Goal: Task Accomplishment & Management: Use online tool/utility

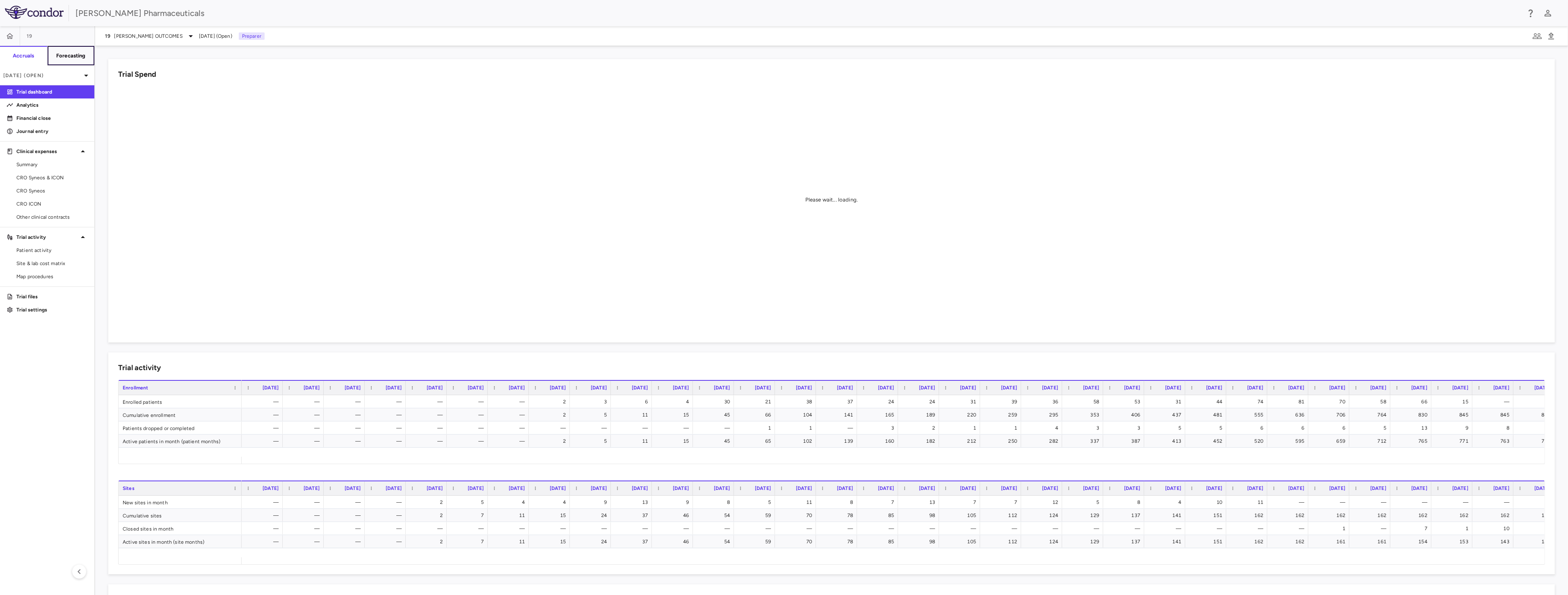
click at [75, 58] on h6 "Forecasting" at bounding box center [71, 56] width 30 height 7
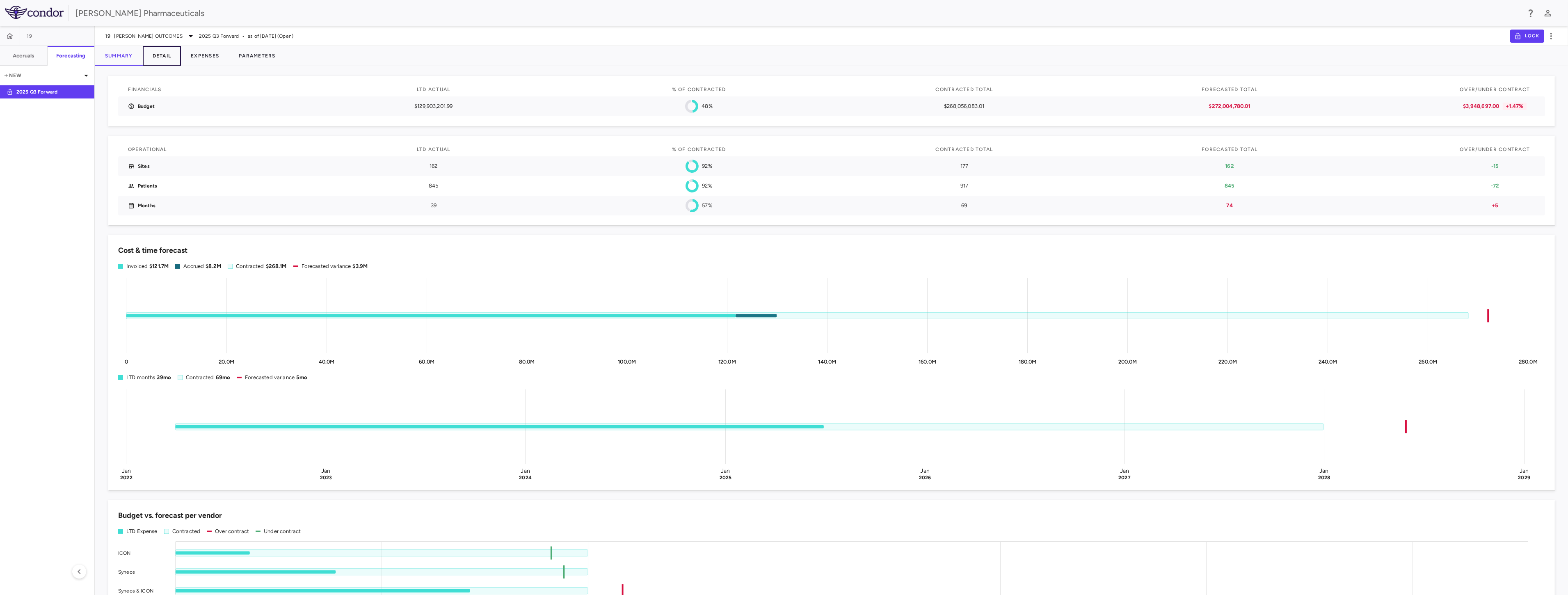
click at [167, 57] on button "Detail" at bounding box center [162, 55] width 38 height 19
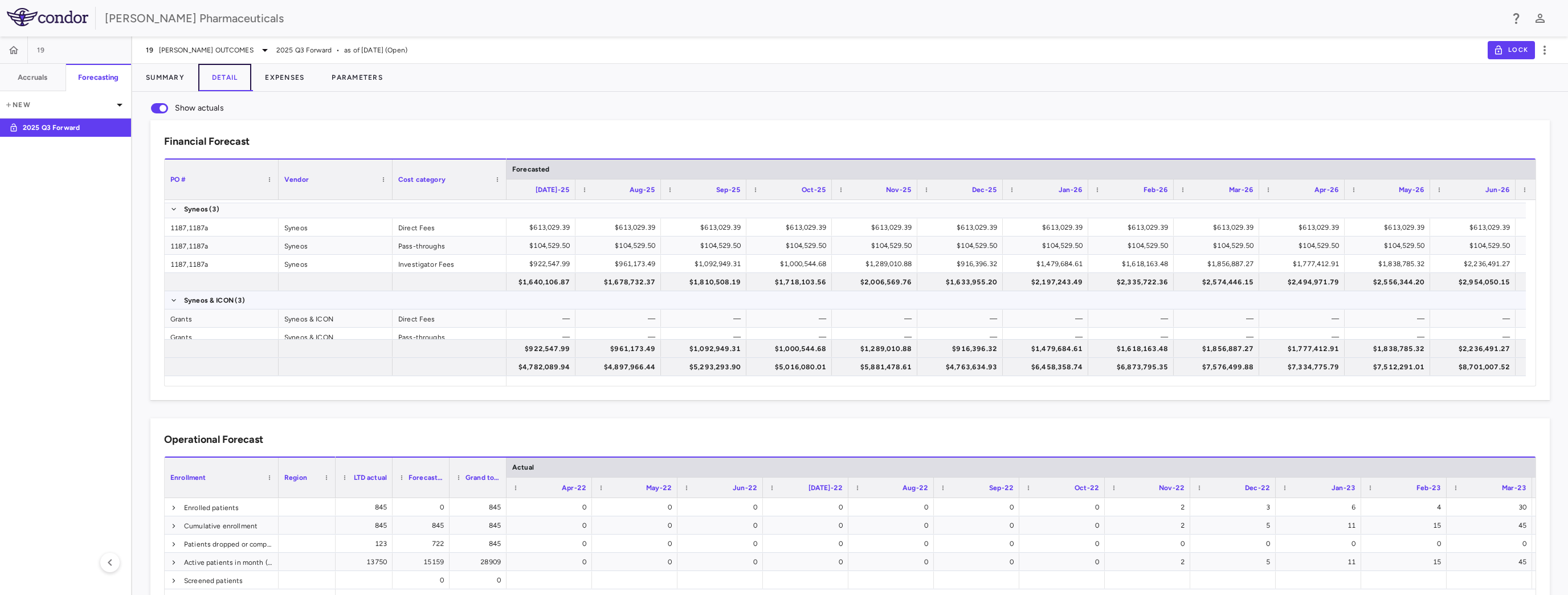
scroll to position [52, 0]
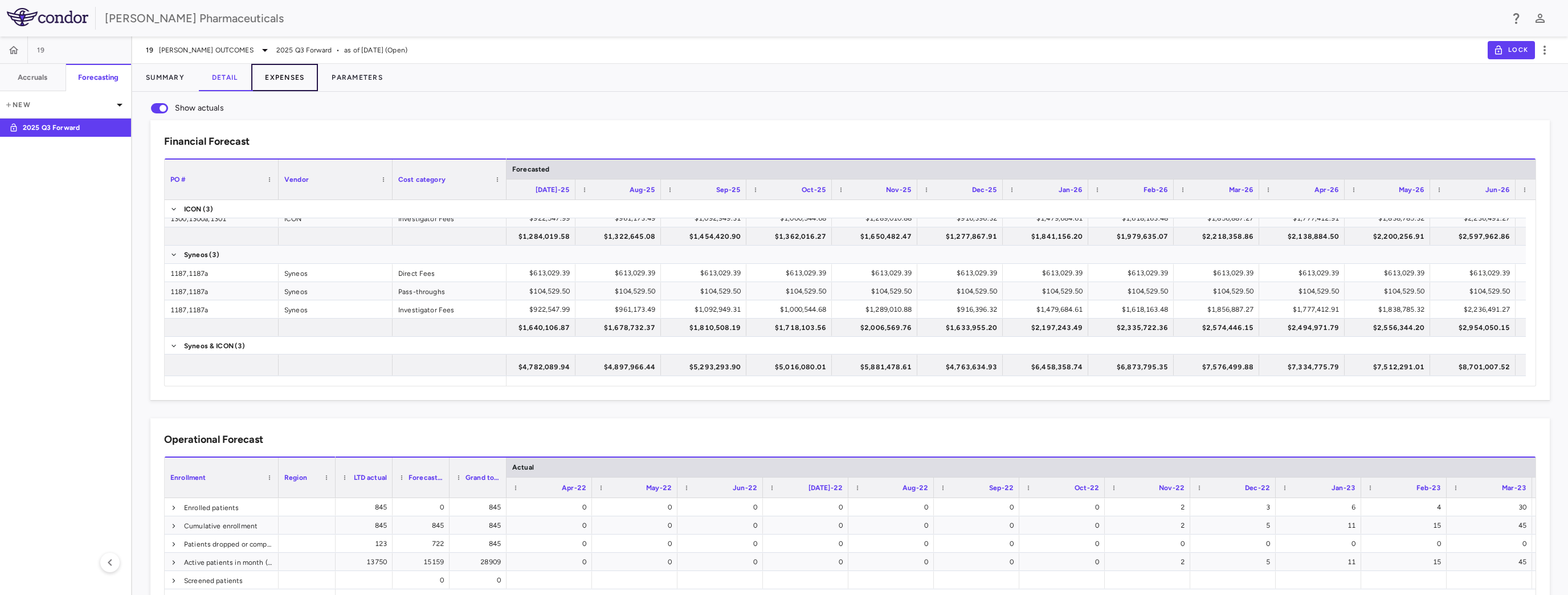
click at [292, 80] on button "Expenses" at bounding box center [284, 77] width 67 height 27
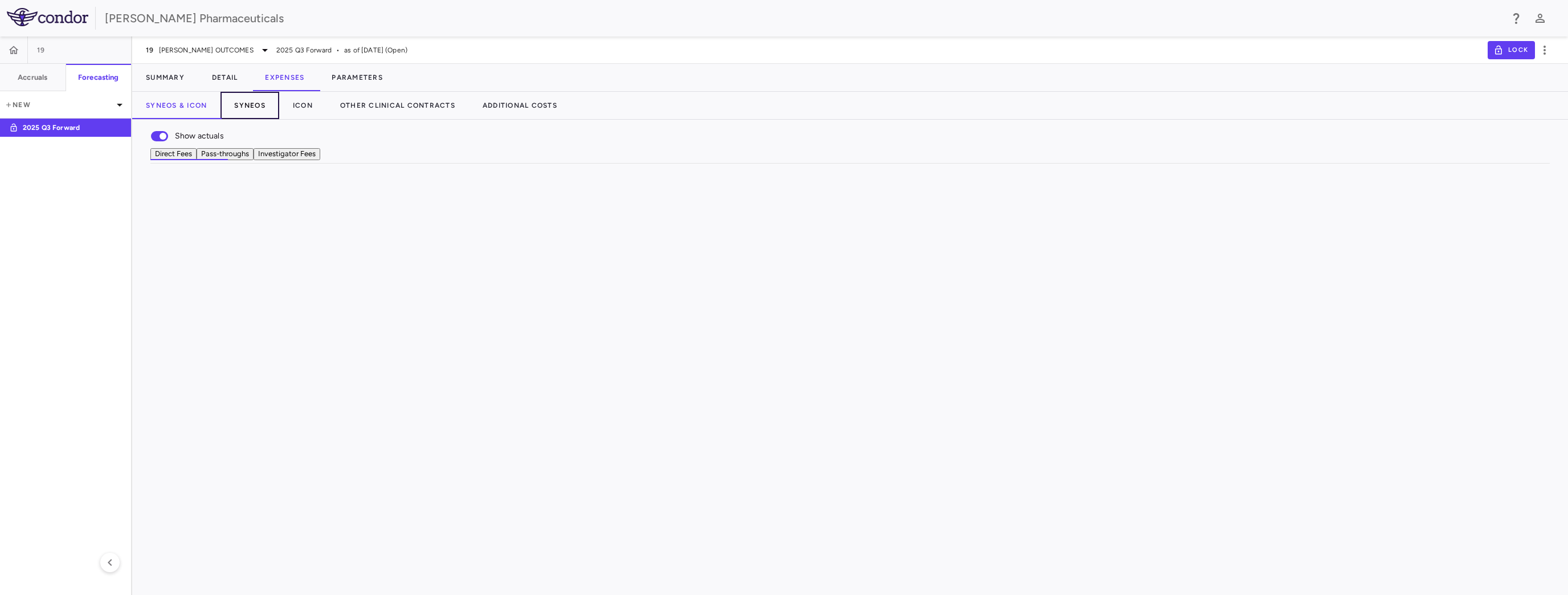
click at [249, 104] on button "Syneos" at bounding box center [249, 106] width 58 height 27
click at [602, 253] on icon at bounding box center [565, 231] width 77 height 77
click at [710, 255] on icon at bounding box center [669, 232] width 98 height 98
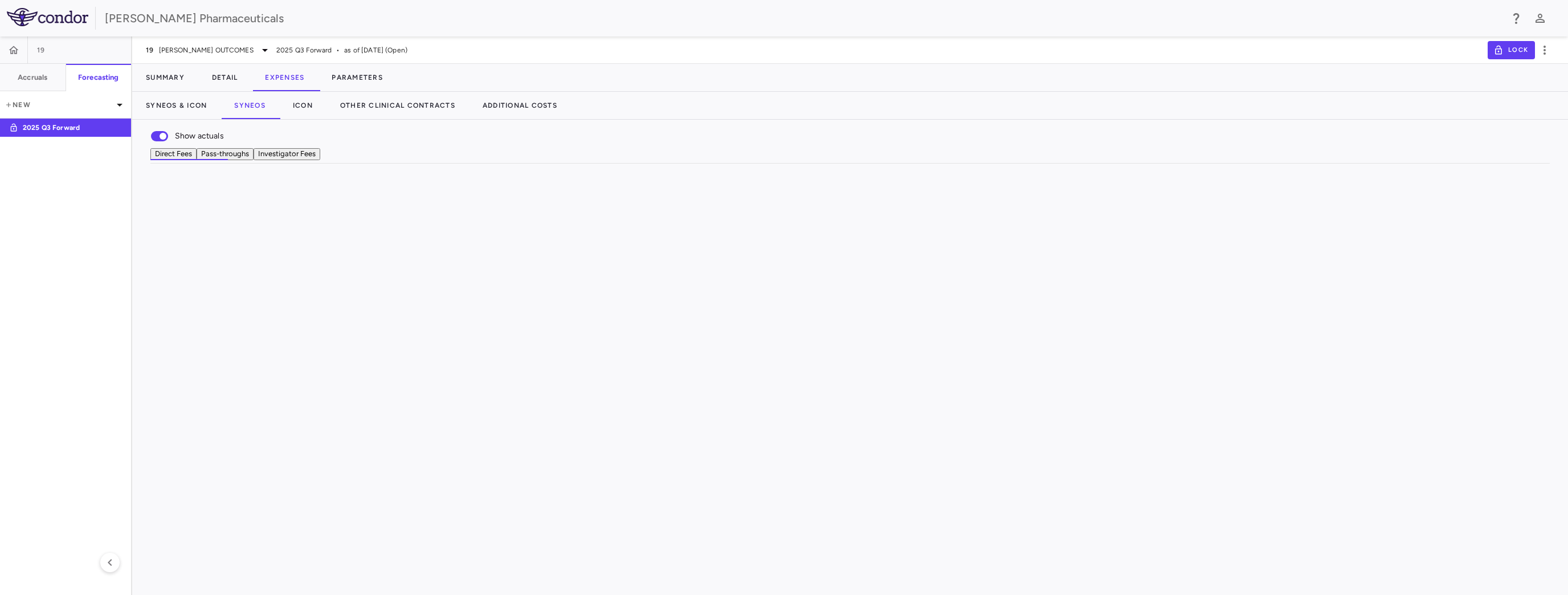
click at [759, 240] on div "1.00%" at bounding box center [730, 232] width 69 height 19
click at [756, 240] on div "1.00%" at bounding box center [730, 232] width 69 height 19
click at [740, 222] on span "Data Management" at bounding box center [845, 213] width 1389 height 18
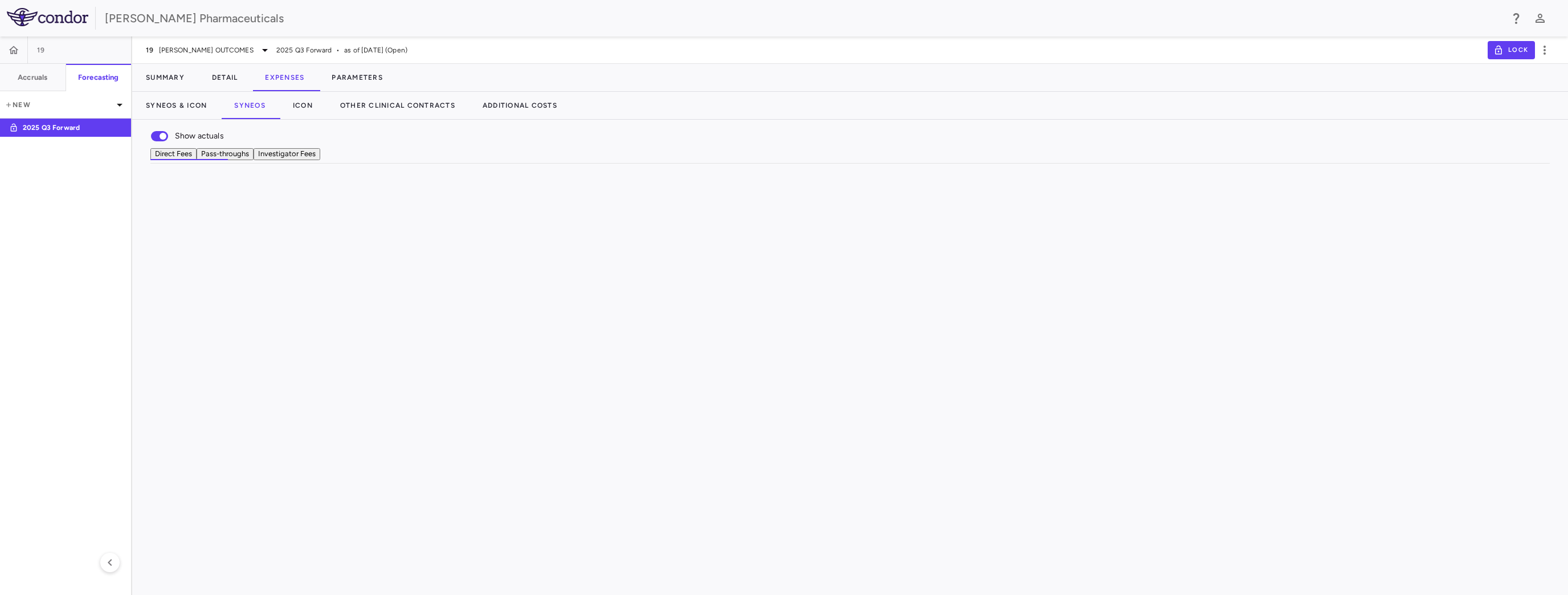
click at [533, 254] on icon at bounding box center [512, 232] width 59 height 59
click at [646, 254] on icon at bounding box center [606, 232] width 98 height 98
click at [176, 78] on button "Summary" at bounding box center [165, 77] width 66 height 27
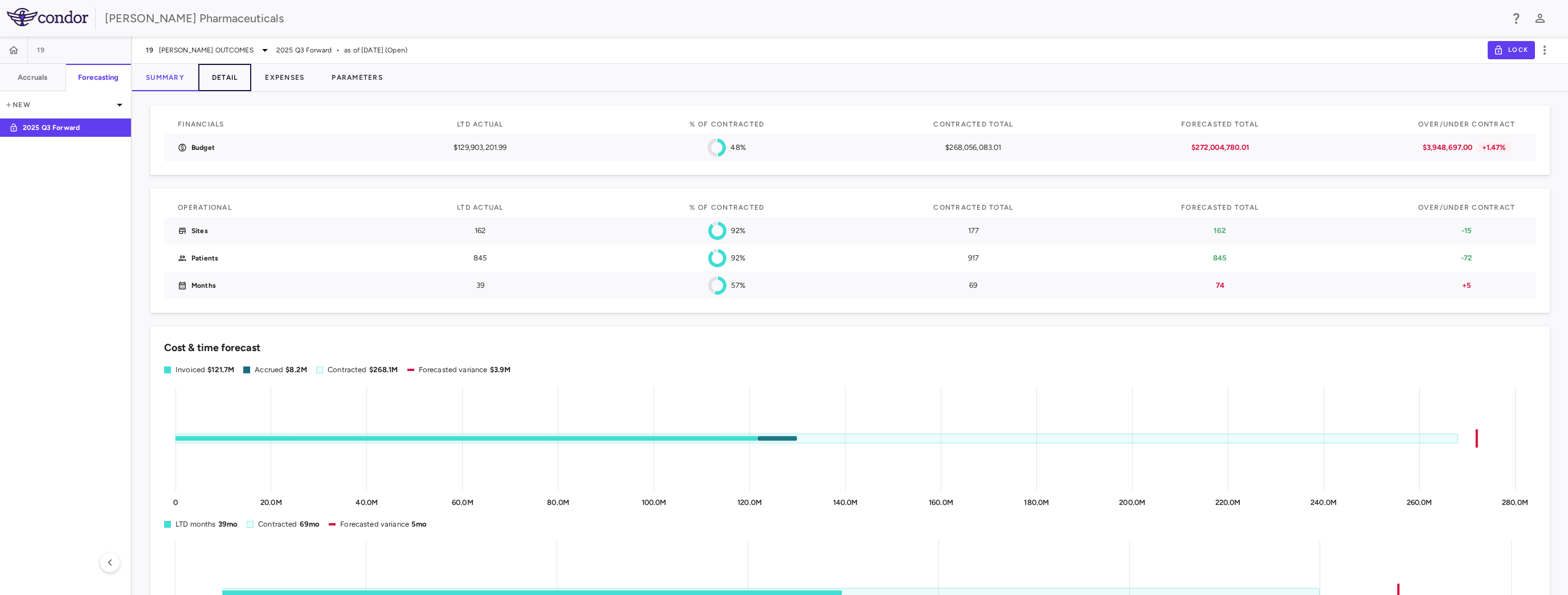
click at [221, 76] on button "Detail" at bounding box center [225, 77] width 53 height 27
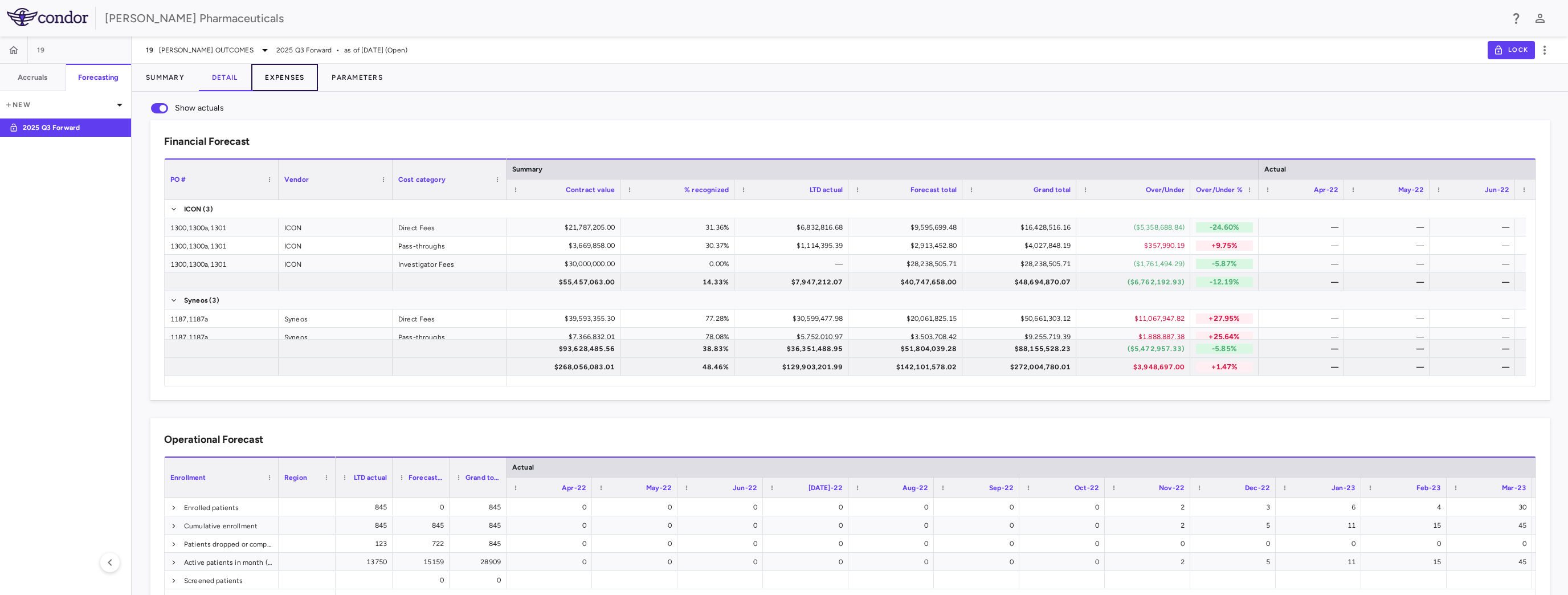
click at [281, 70] on button "Expenses" at bounding box center [284, 77] width 67 height 27
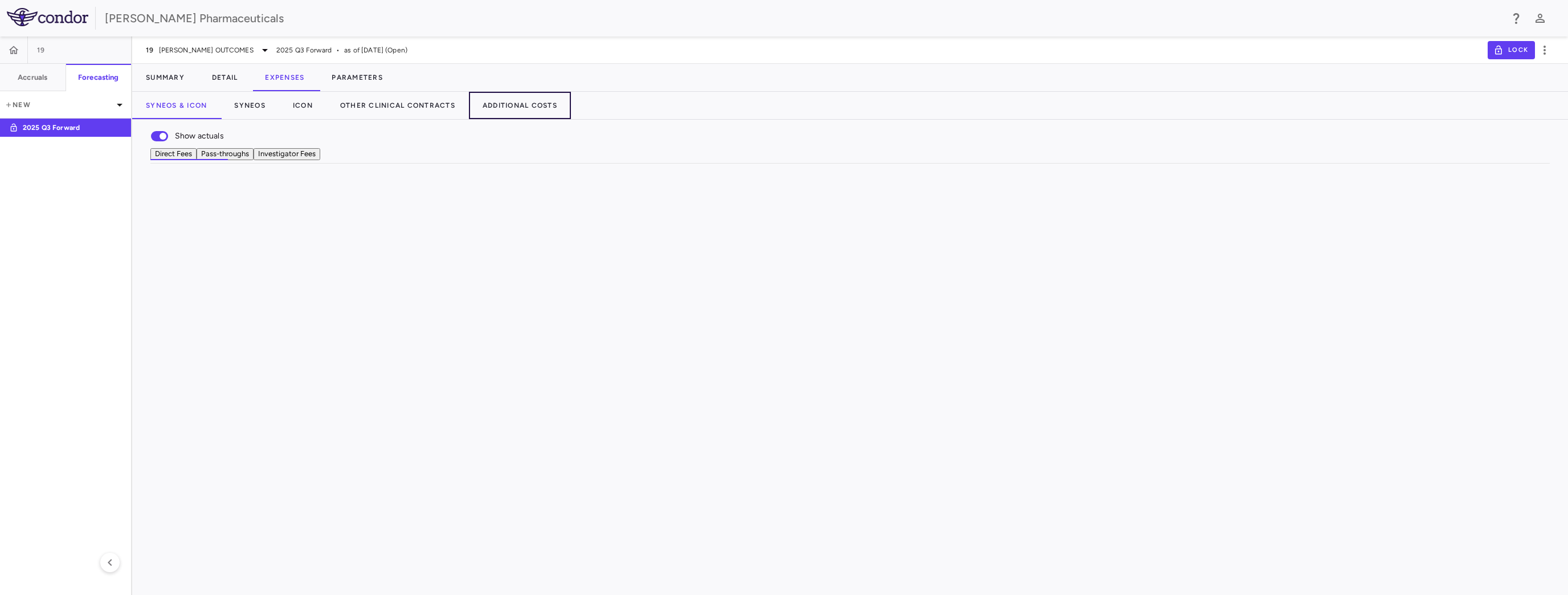
drag, startPoint x: 511, startPoint y: 103, endPoint x: 533, endPoint y: 127, distance: 32.6
click at [511, 103] on button "Additional Costs" at bounding box center [520, 106] width 102 height 27
click at [296, 135] on button "+ Add Category" at bounding box center [265, 136] width 63 height 12
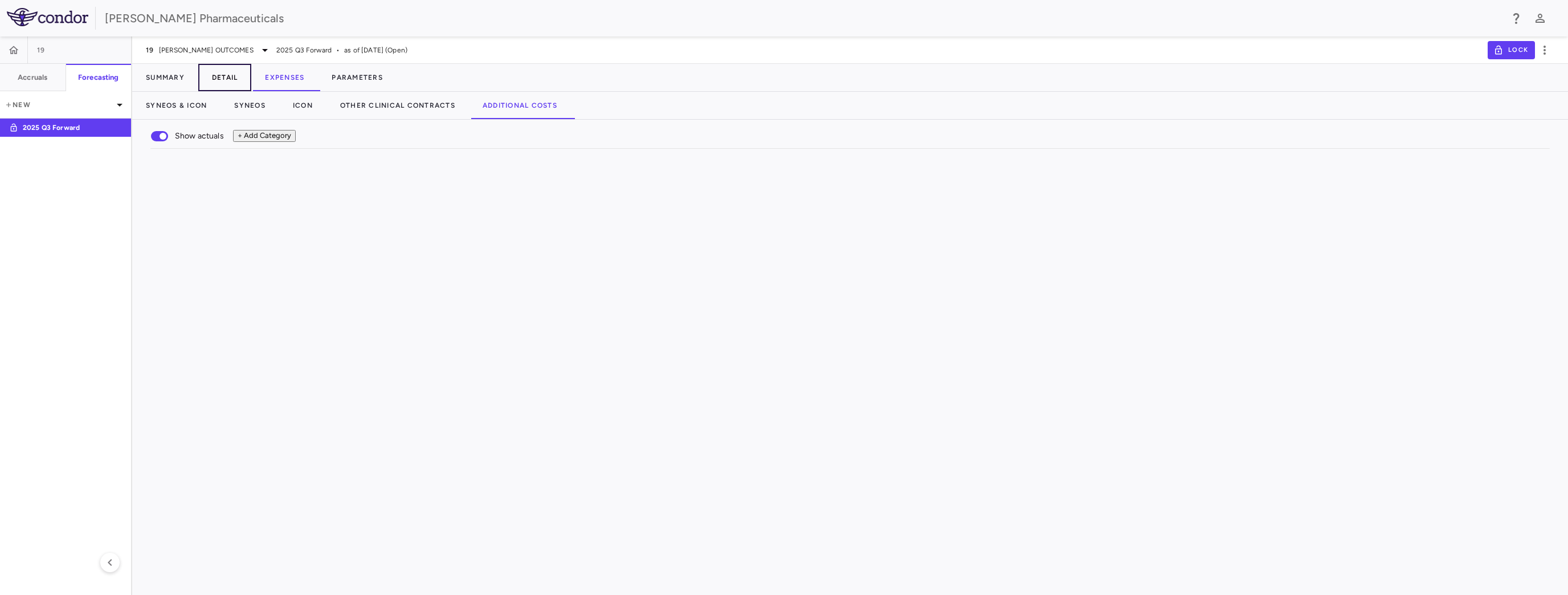
click at [225, 79] on button "Detail" at bounding box center [225, 77] width 53 height 27
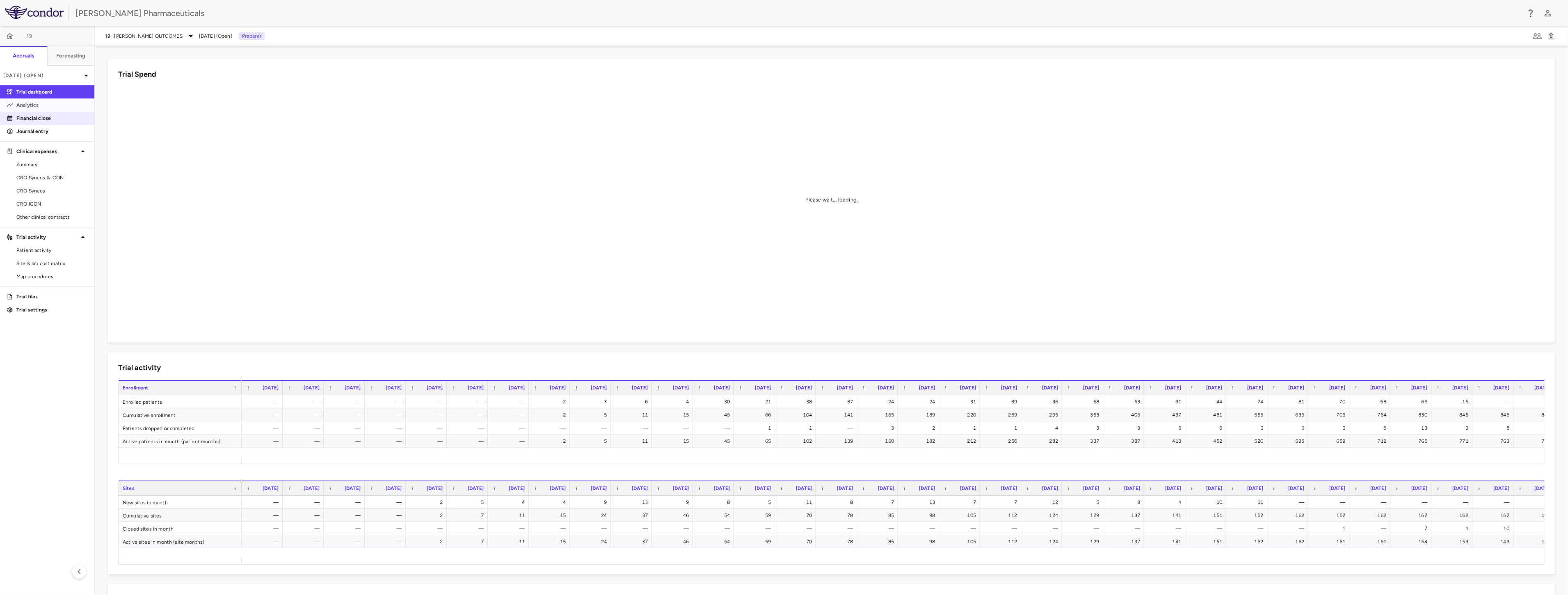
drag, startPoint x: 40, startPoint y: 108, endPoint x: 46, endPoint y: 119, distance: 12.5
click at [40, 108] on p "Analytics" at bounding box center [52, 105] width 71 height 7
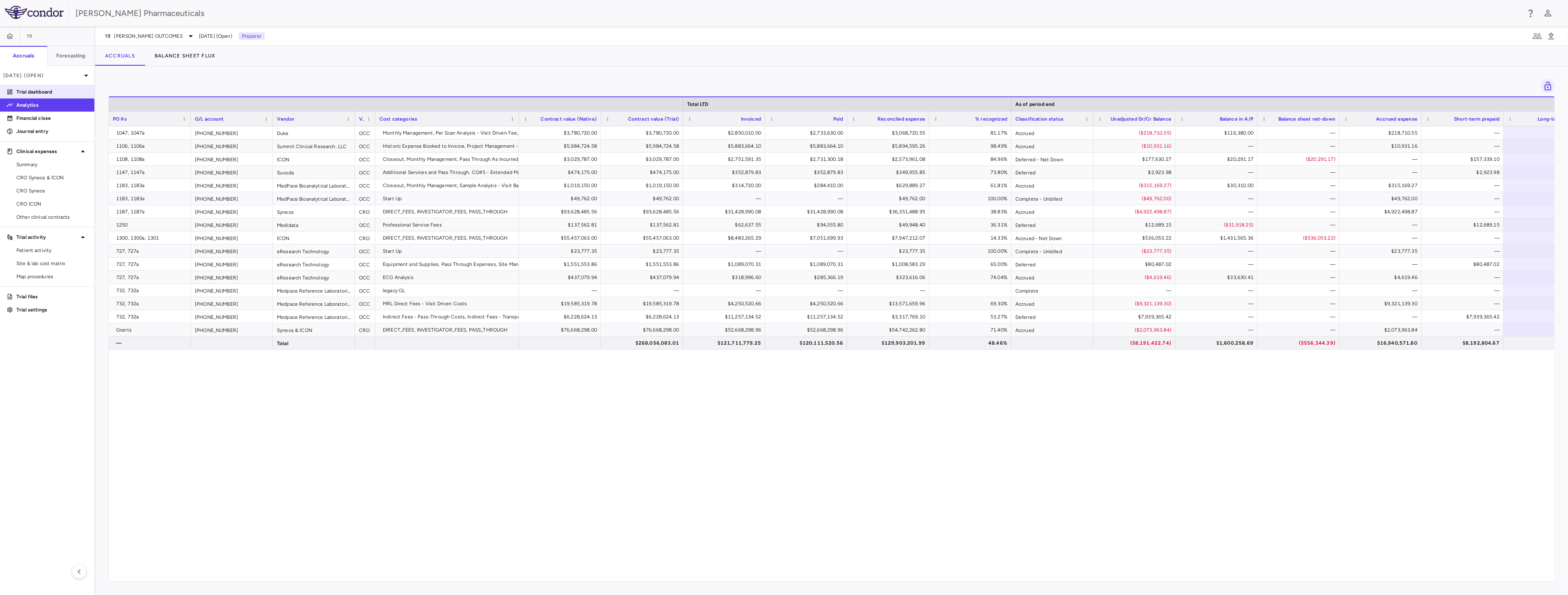
click at [55, 94] on p "Trial dashboard" at bounding box center [52, 92] width 71 height 7
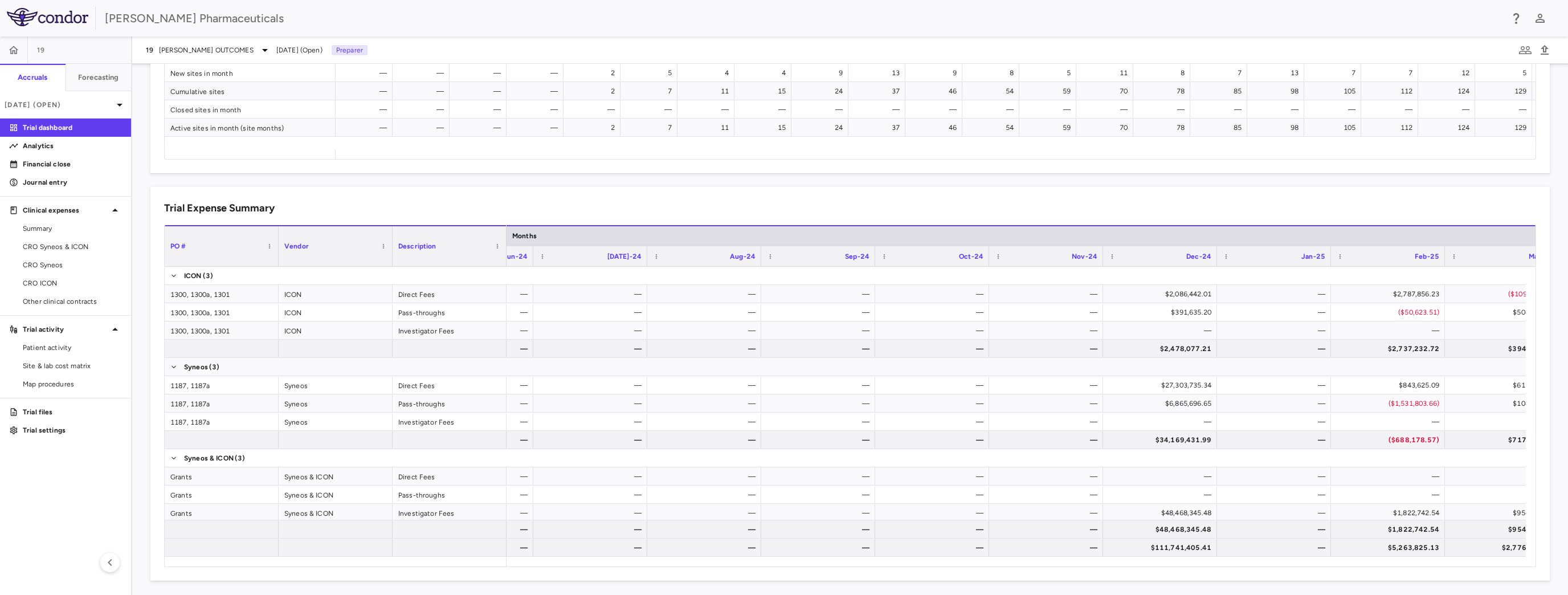
scroll to position [0, 3712]
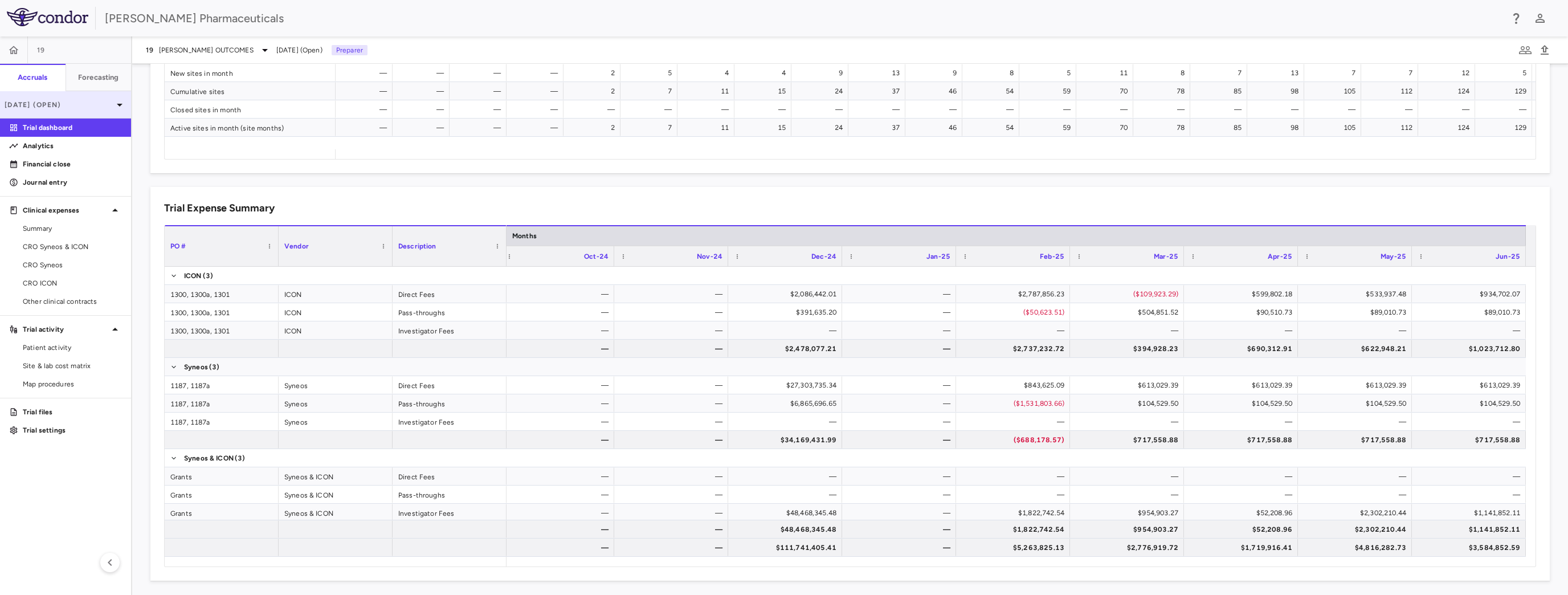
click at [114, 102] on icon at bounding box center [119, 105] width 14 height 14
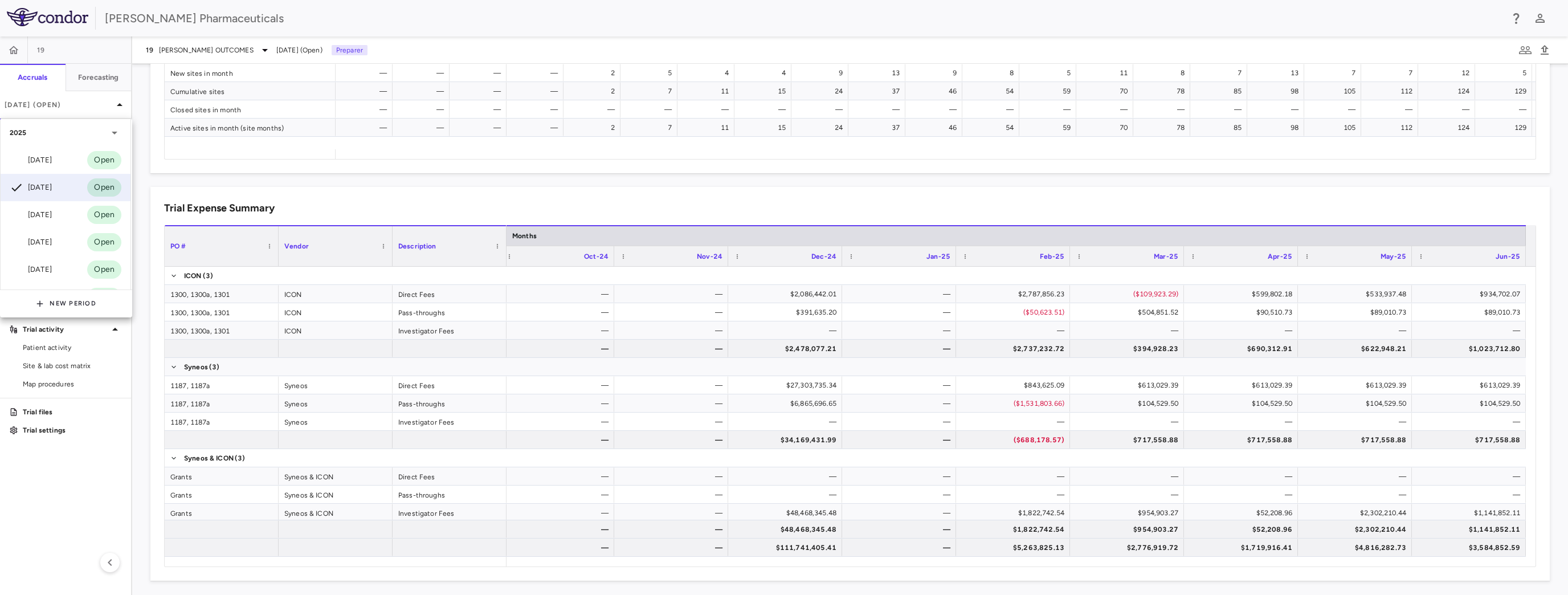
drag, startPoint x: 53, startPoint y: 166, endPoint x: 166, endPoint y: 200, distance: 118.0
click at [52, 166] on div "Jul 2025" at bounding box center [30, 160] width 42 height 14
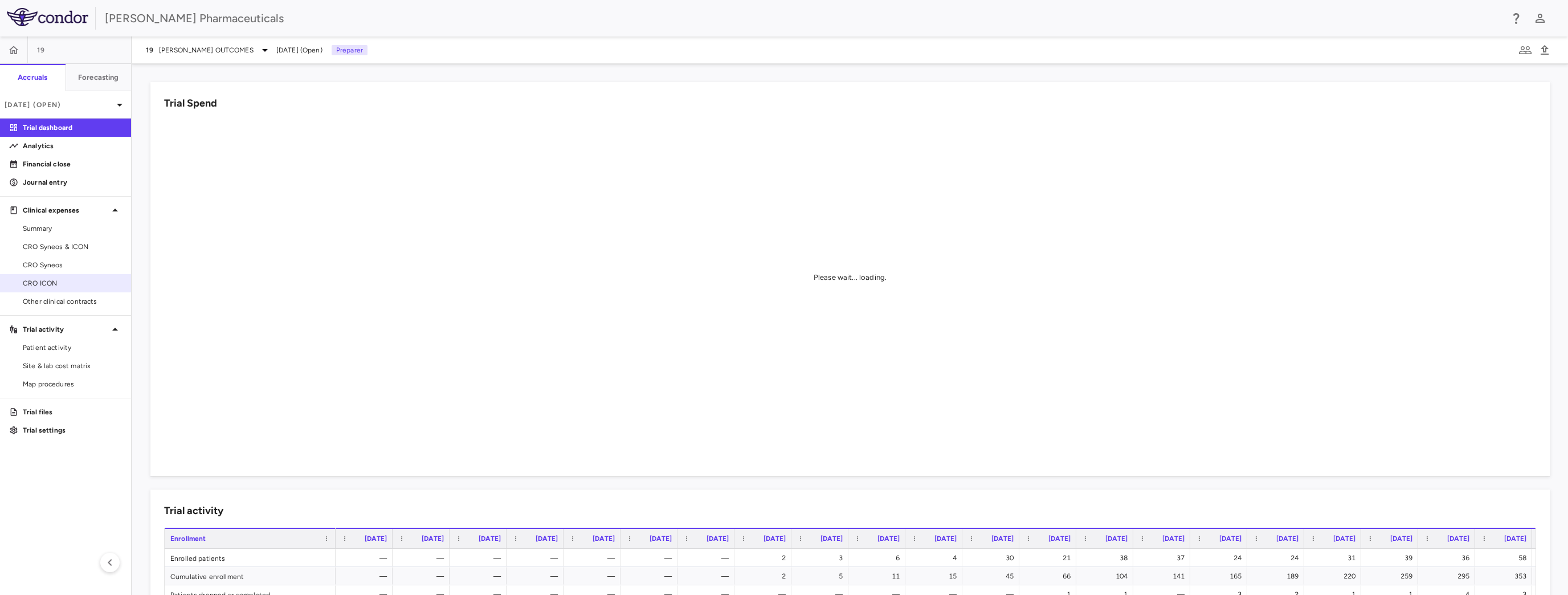
click at [49, 284] on span "CRO ICON" at bounding box center [72, 283] width 99 height 10
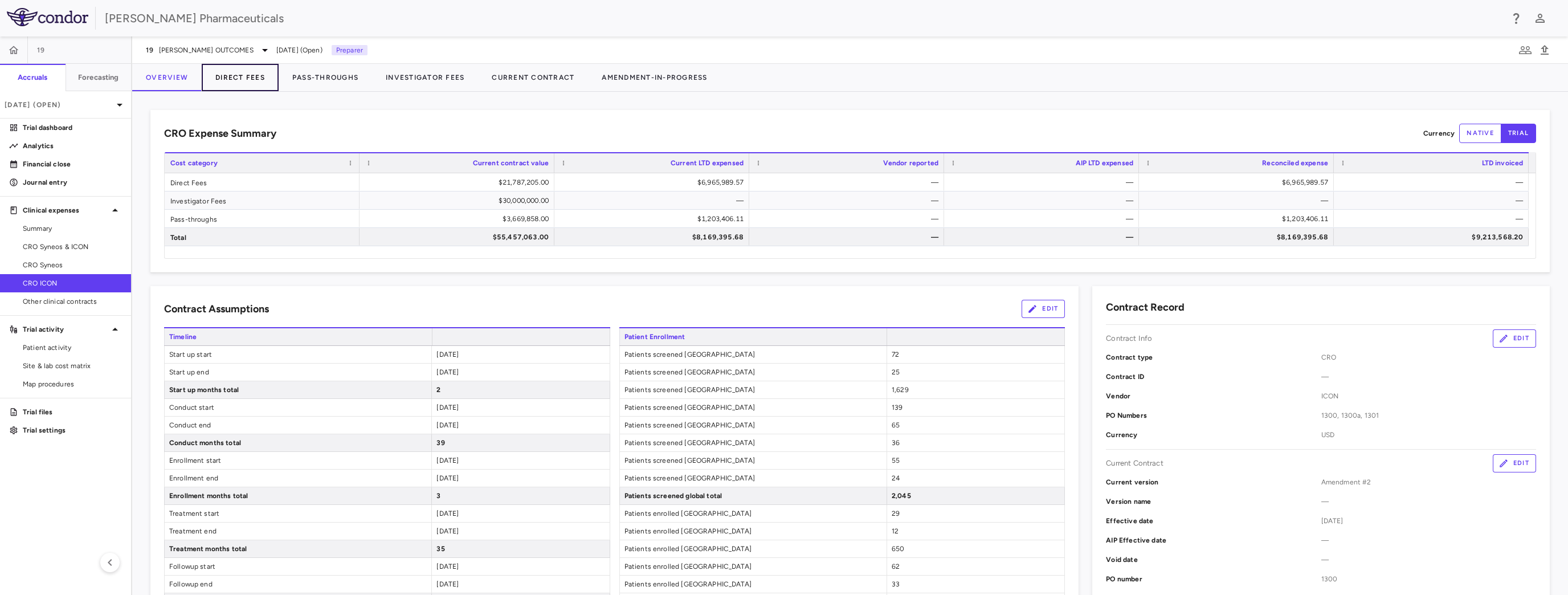
click at [249, 74] on button "Direct Fees" at bounding box center [240, 77] width 77 height 27
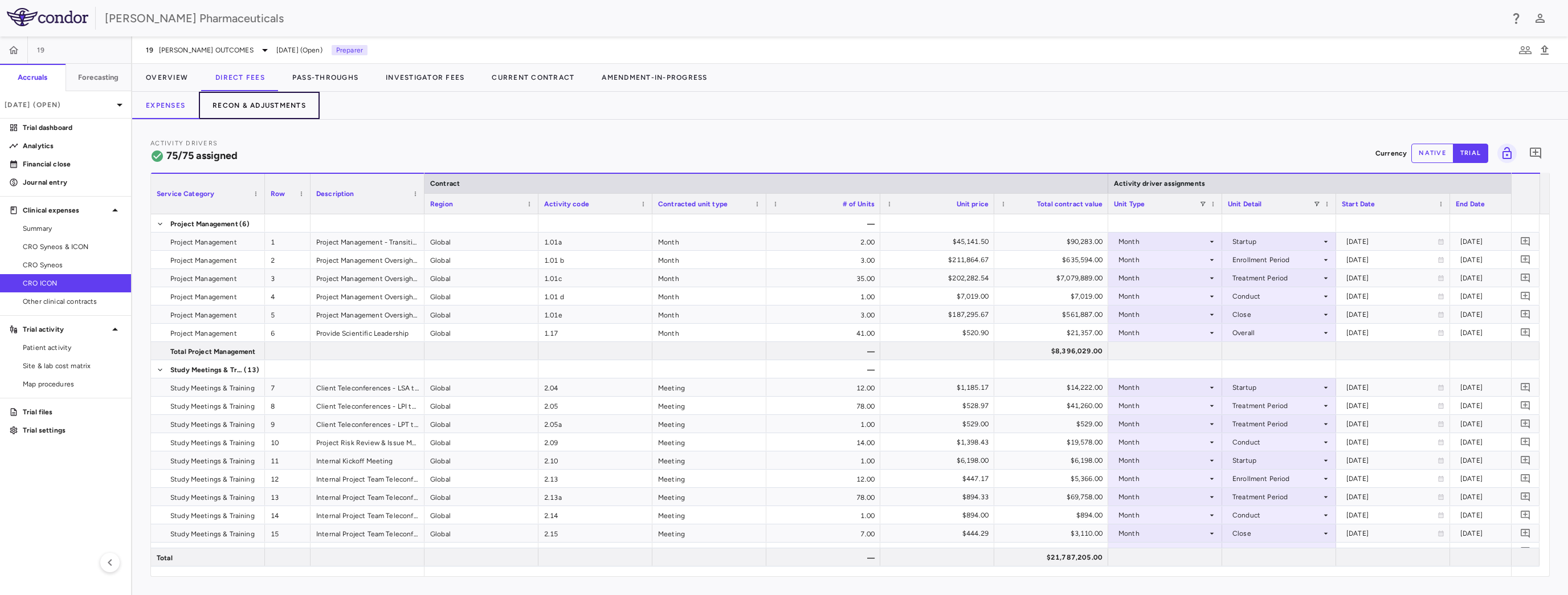
click at [287, 109] on button "Recon & Adjustments" at bounding box center [259, 106] width 121 height 27
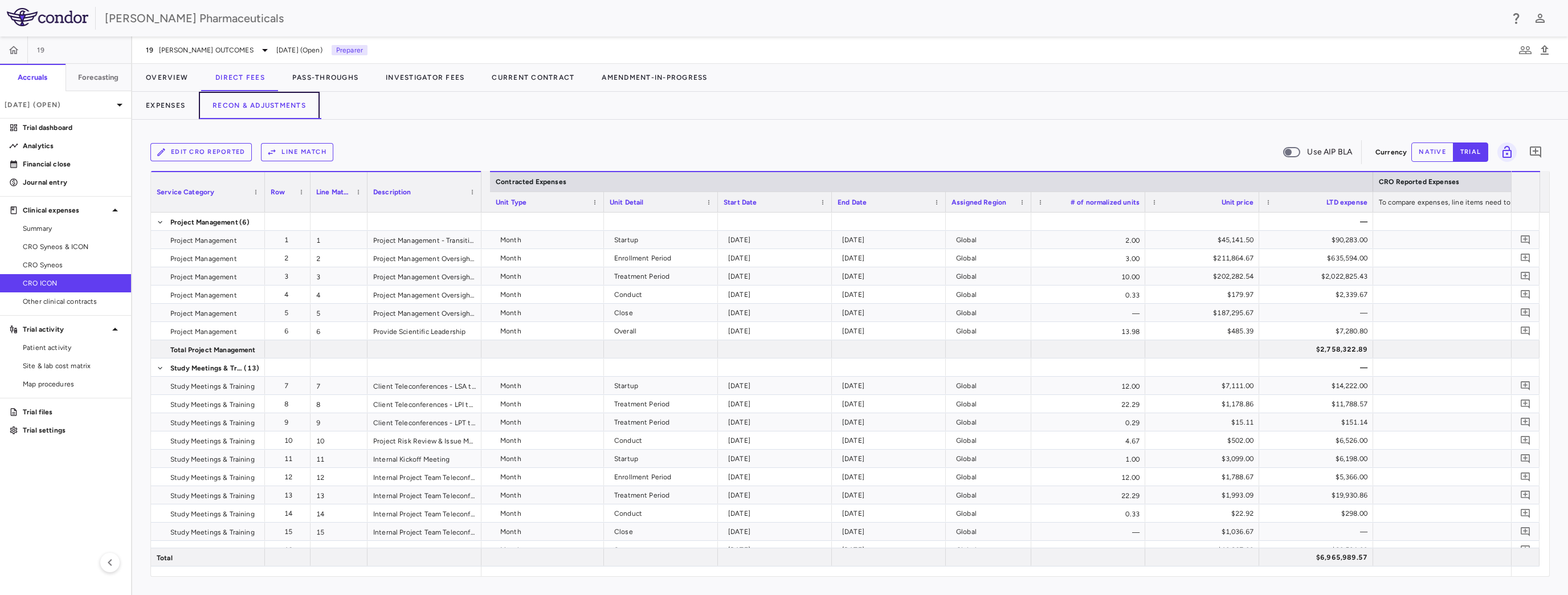
scroll to position [0, 407]
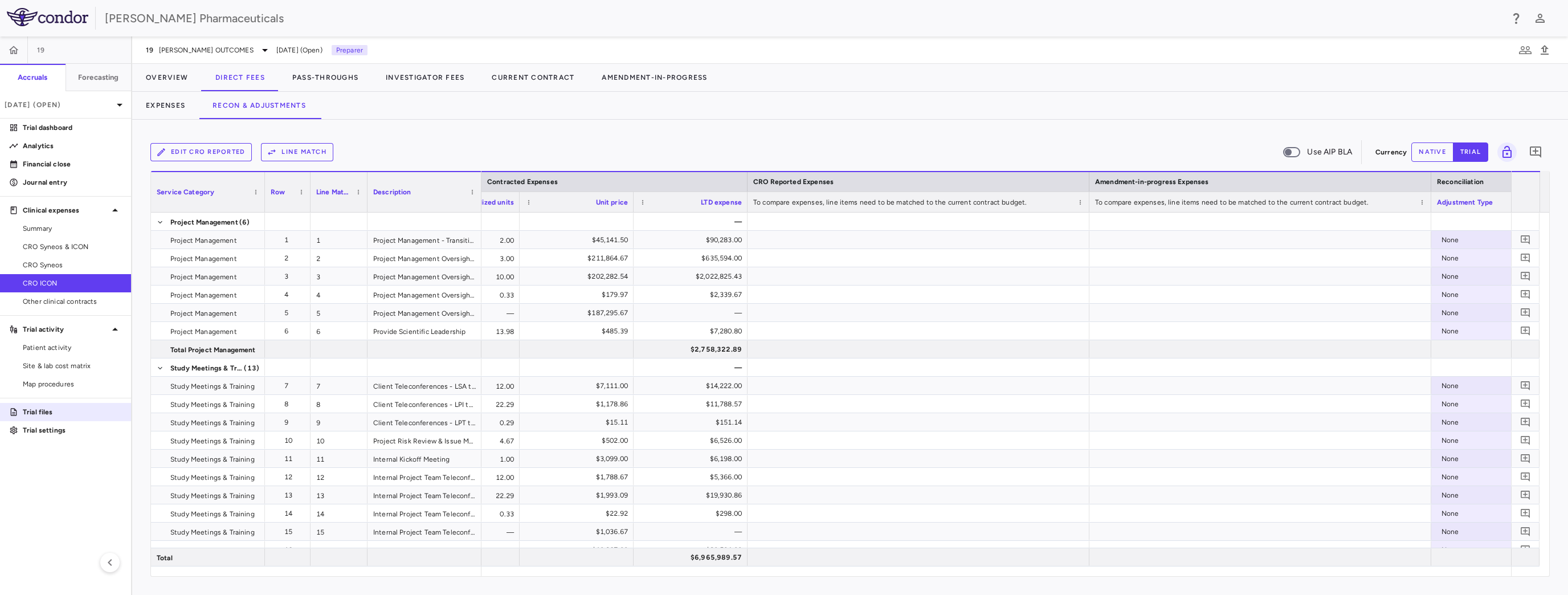
click at [36, 412] on p "Trial files" at bounding box center [72, 412] width 99 height 10
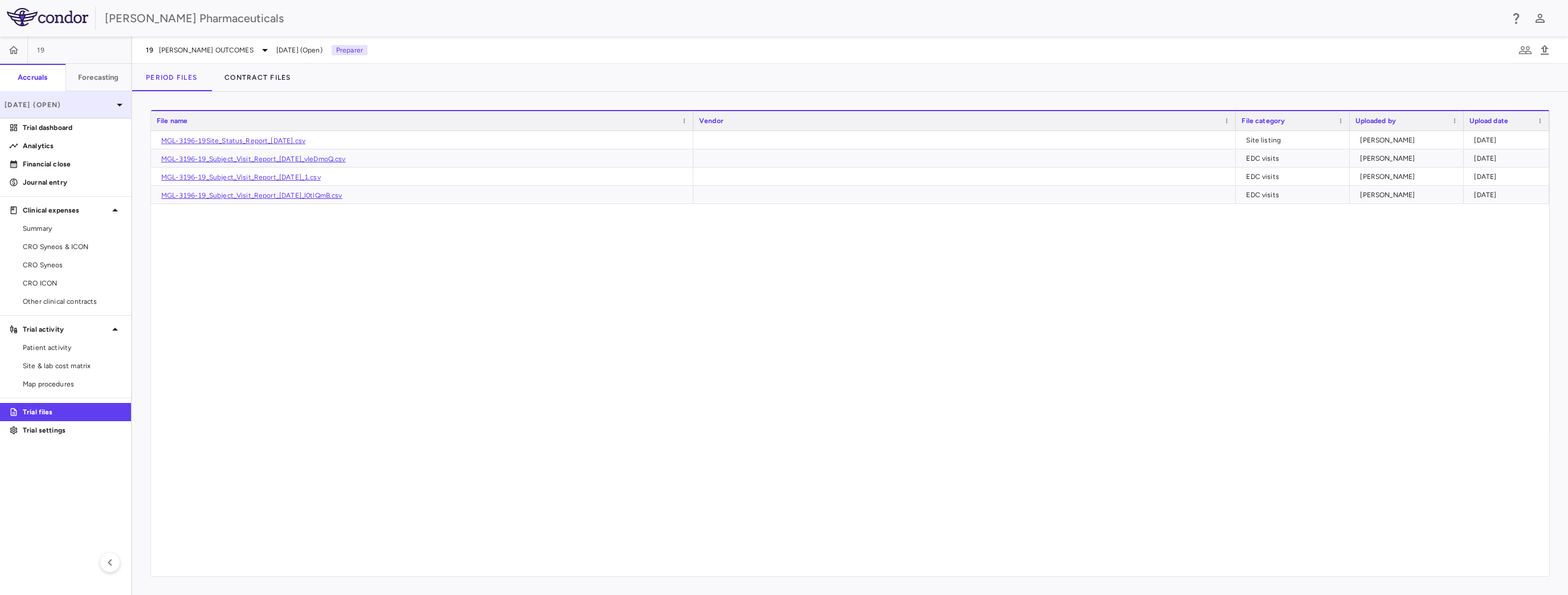
click at [114, 102] on icon at bounding box center [119, 105] width 14 height 14
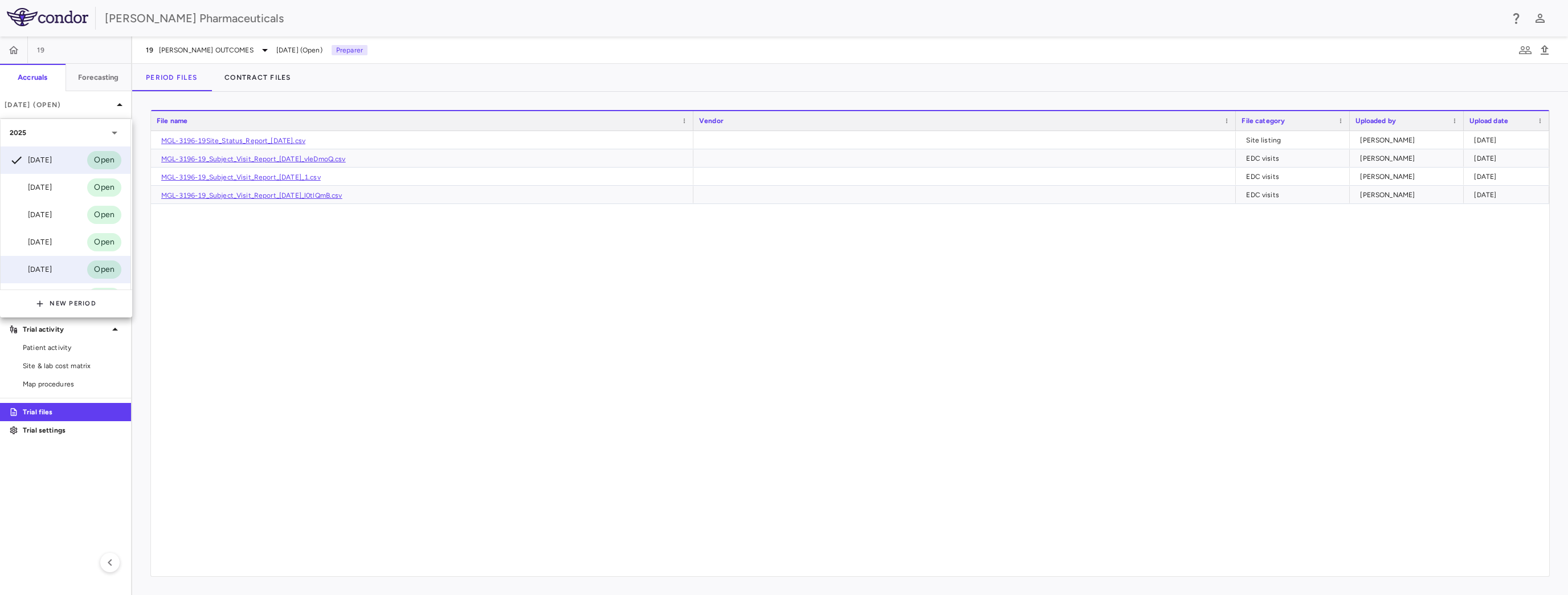
click at [52, 272] on div "Mar 2025" at bounding box center [30, 270] width 42 height 14
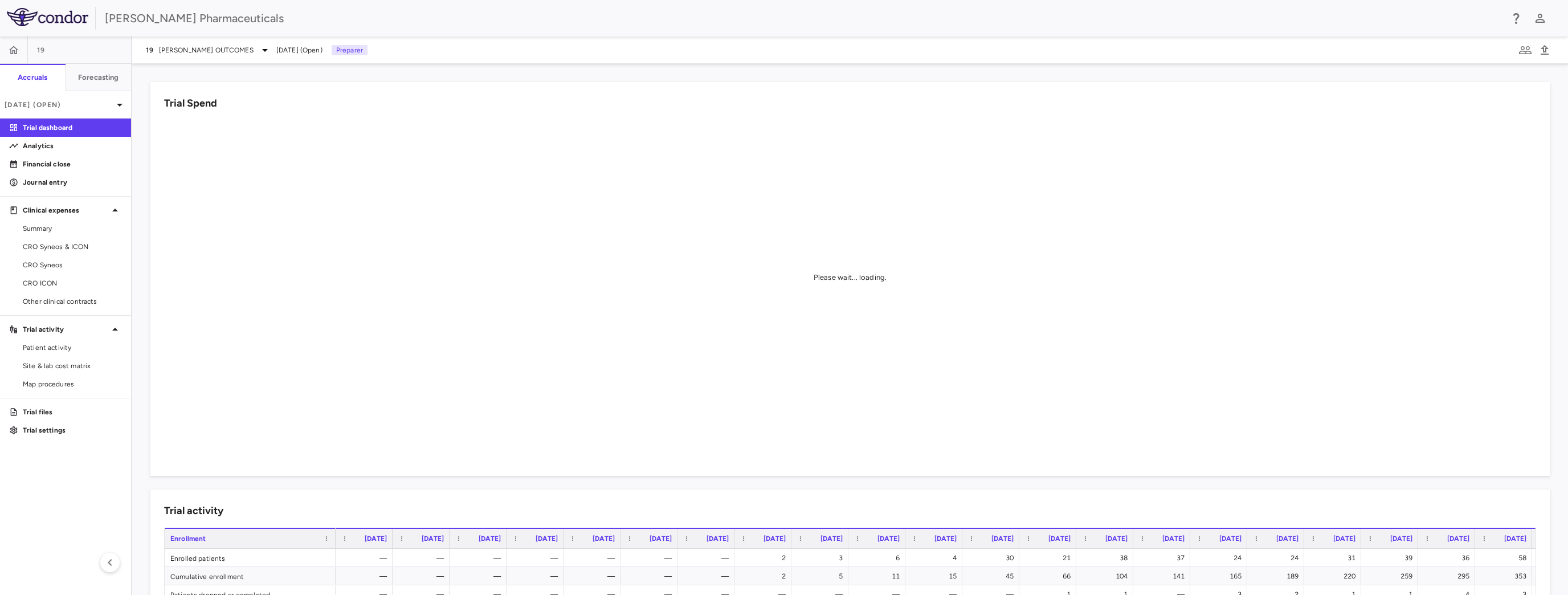
click at [53, 412] on p "Trial files" at bounding box center [72, 412] width 99 height 10
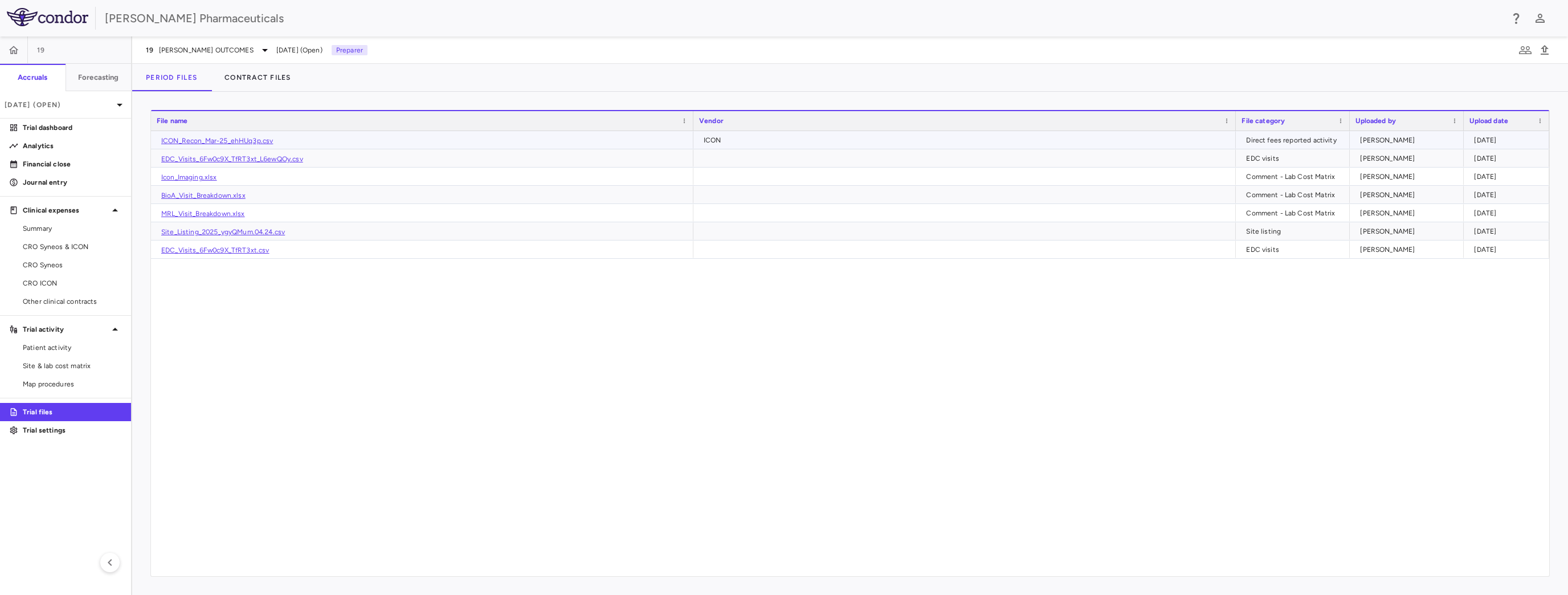
click at [258, 142] on link "ICON_Recon_Mar-25_ehHUq3p.csv" at bounding box center [217, 140] width 112 height 8
click at [111, 107] on p "Mar 2025 (Open)" at bounding box center [58, 105] width 108 height 10
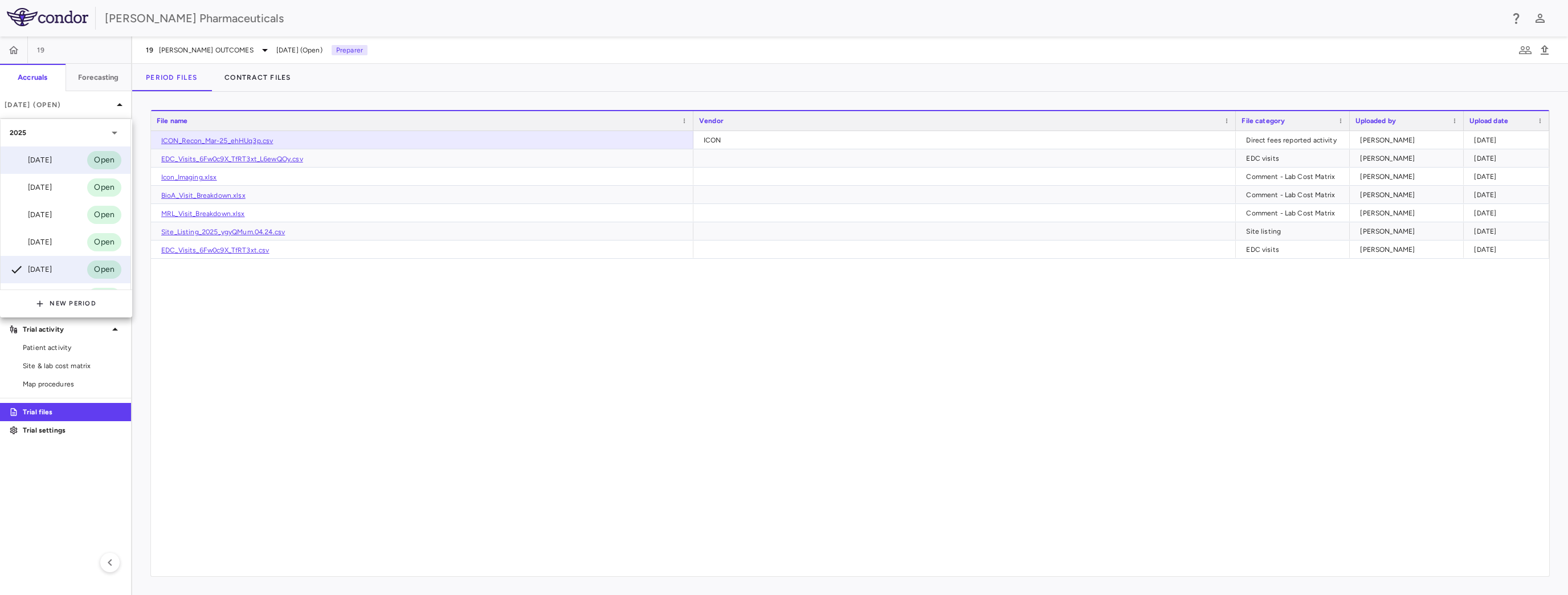
click at [60, 153] on div "Jul 2025 Open" at bounding box center [66, 160] width 130 height 27
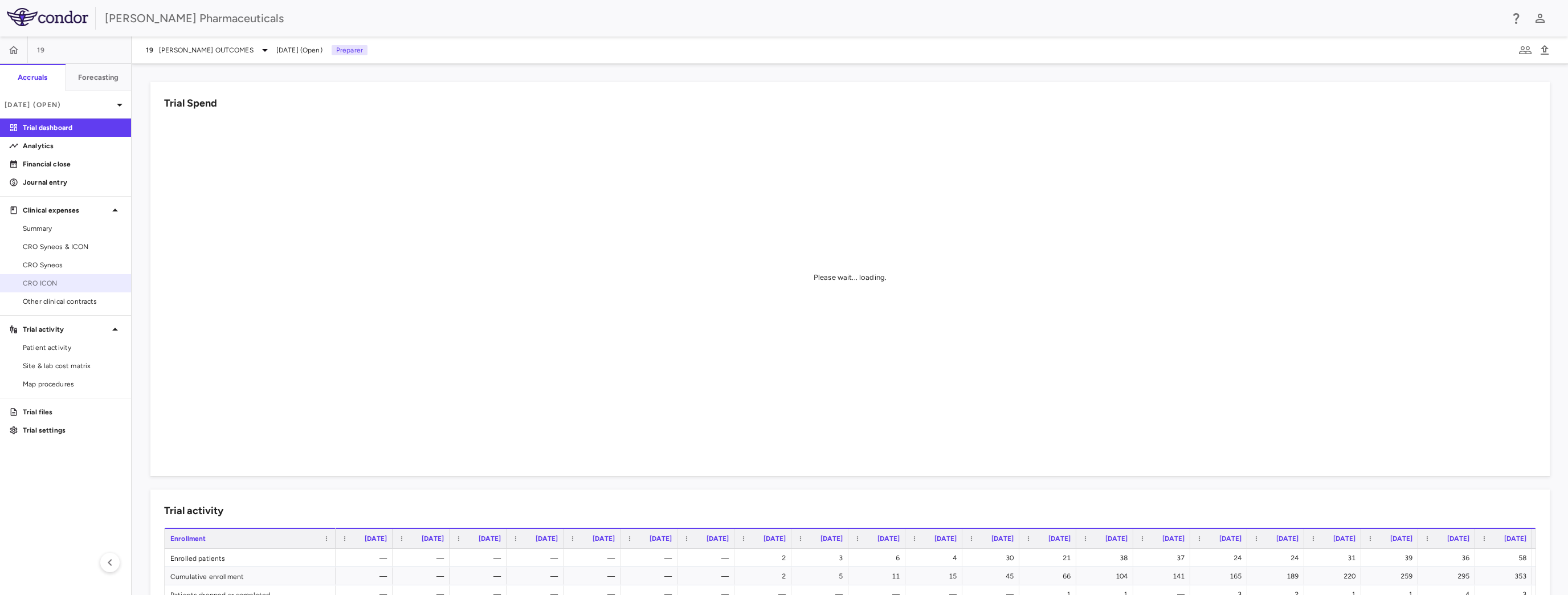
click at [63, 279] on span "CRO ICON" at bounding box center [72, 283] width 99 height 10
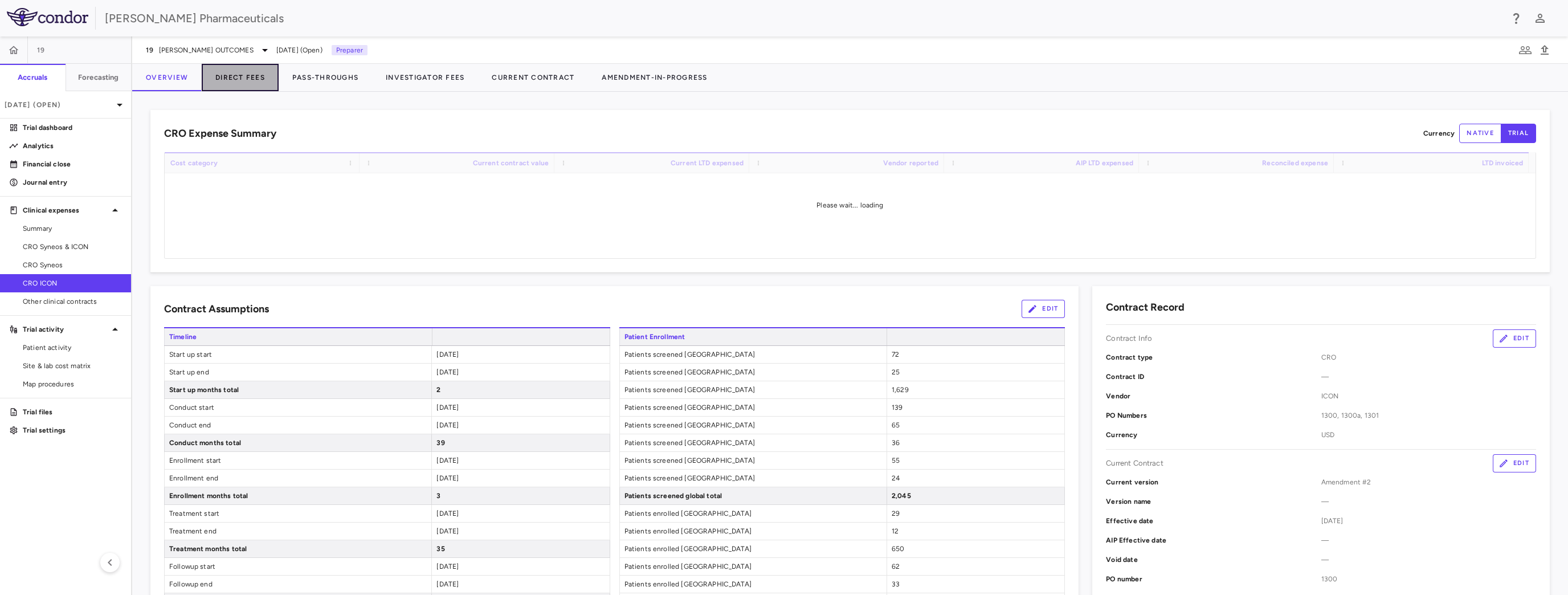
click at [238, 76] on button "Direct Fees" at bounding box center [240, 77] width 77 height 27
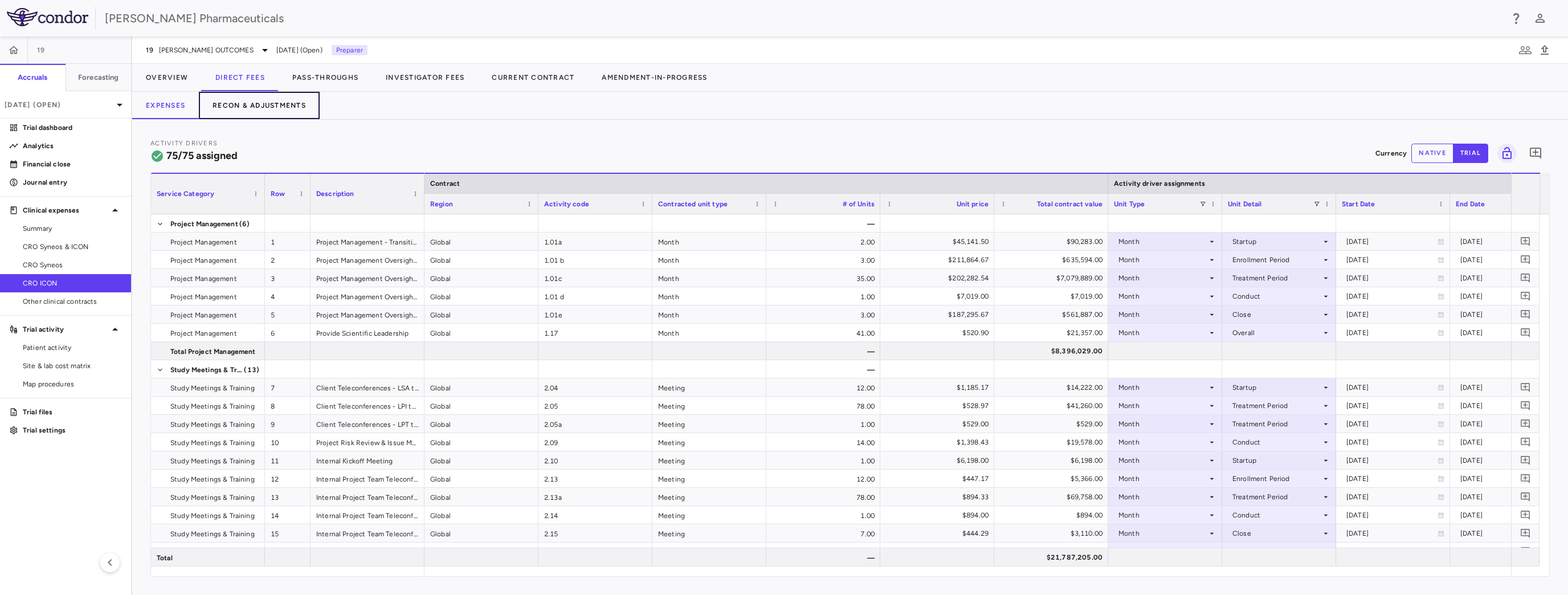
click at [265, 99] on button "Recon & Adjustments" at bounding box center [259, 106] width 121 height 27
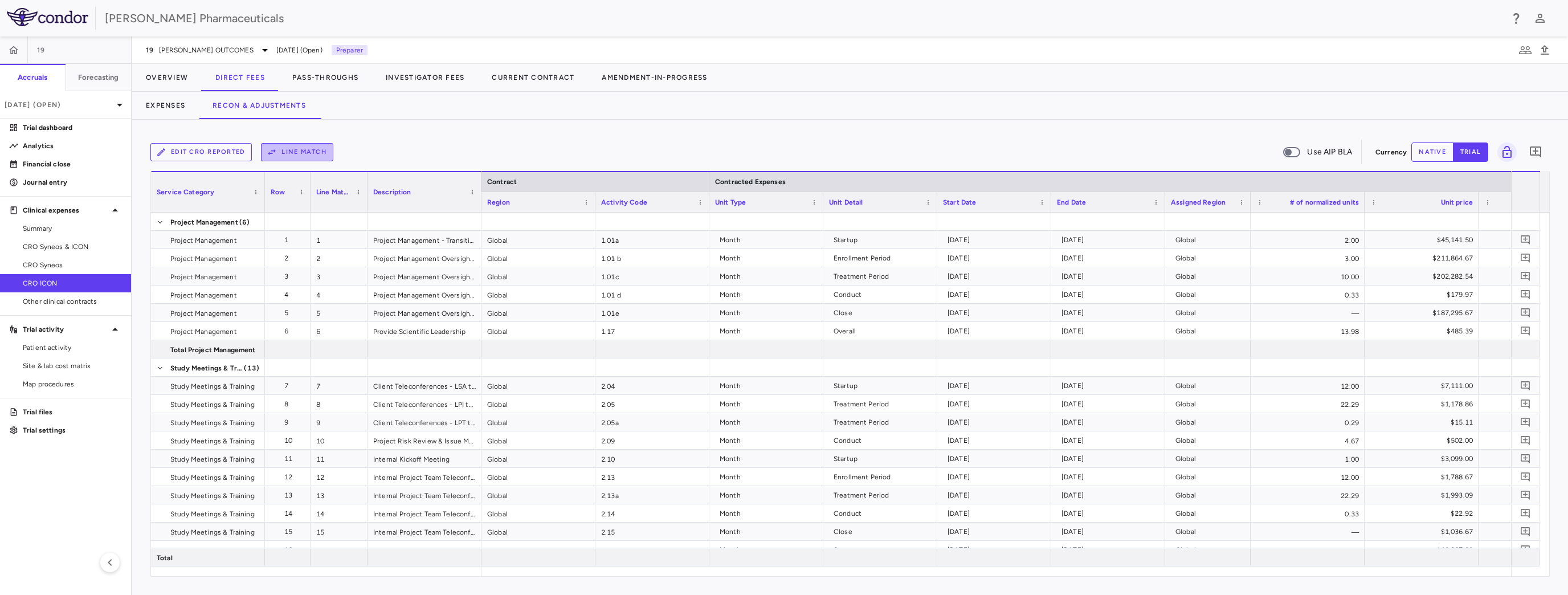
click at [290, 152] on button "Line Match" at bounding box center [298, 152] width 73 height 19
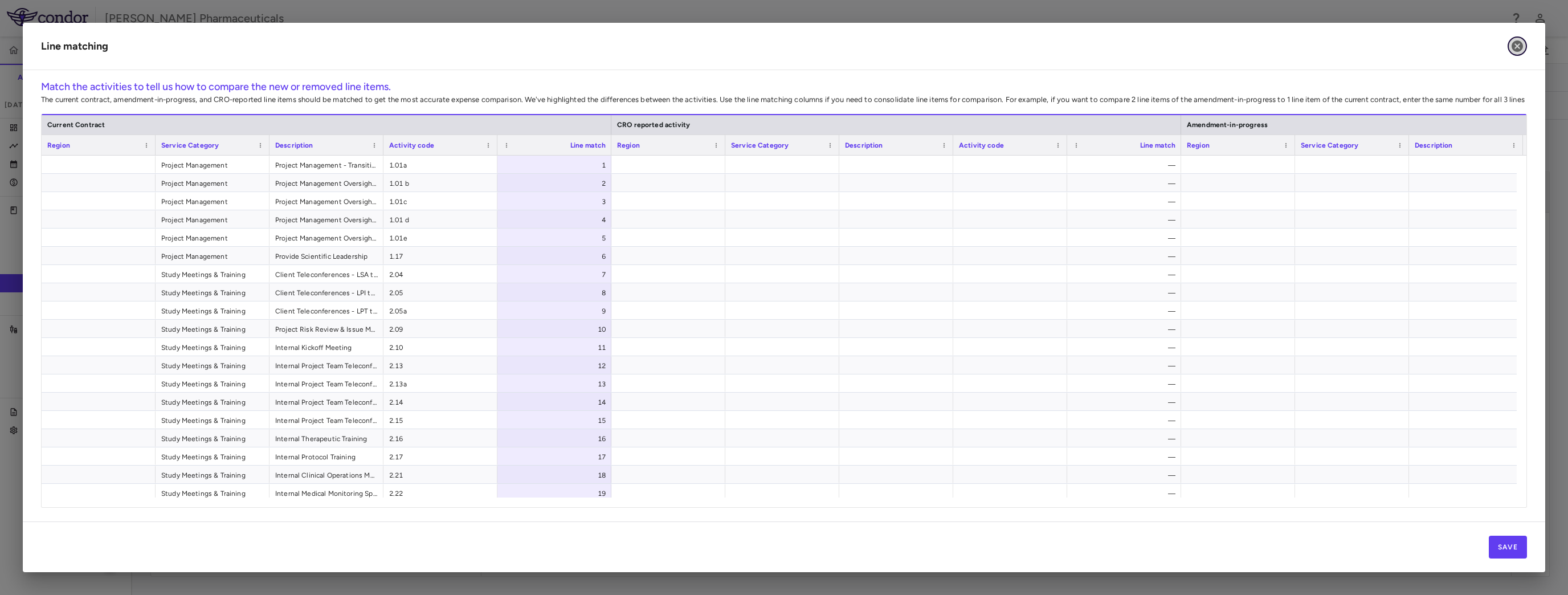
click at [1512, 48] on icon "button" at bounding box center [1516, 46] width 11 height 11
